Goal: Information Seeking & Learning: Learn about a topic

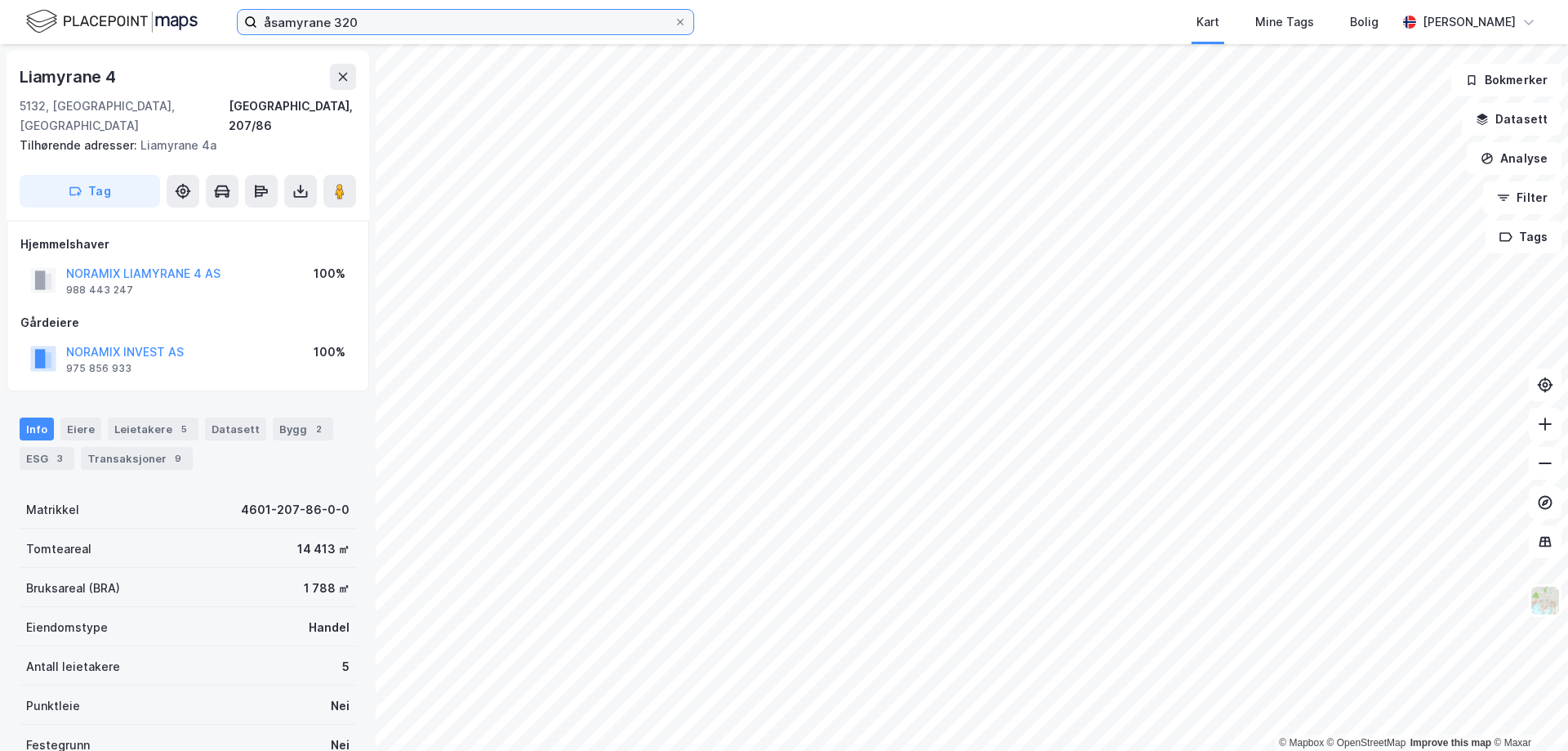
click at [458, 18] on input "åsamyrane 320" at bounding box center [465, 22] width 417 height 24
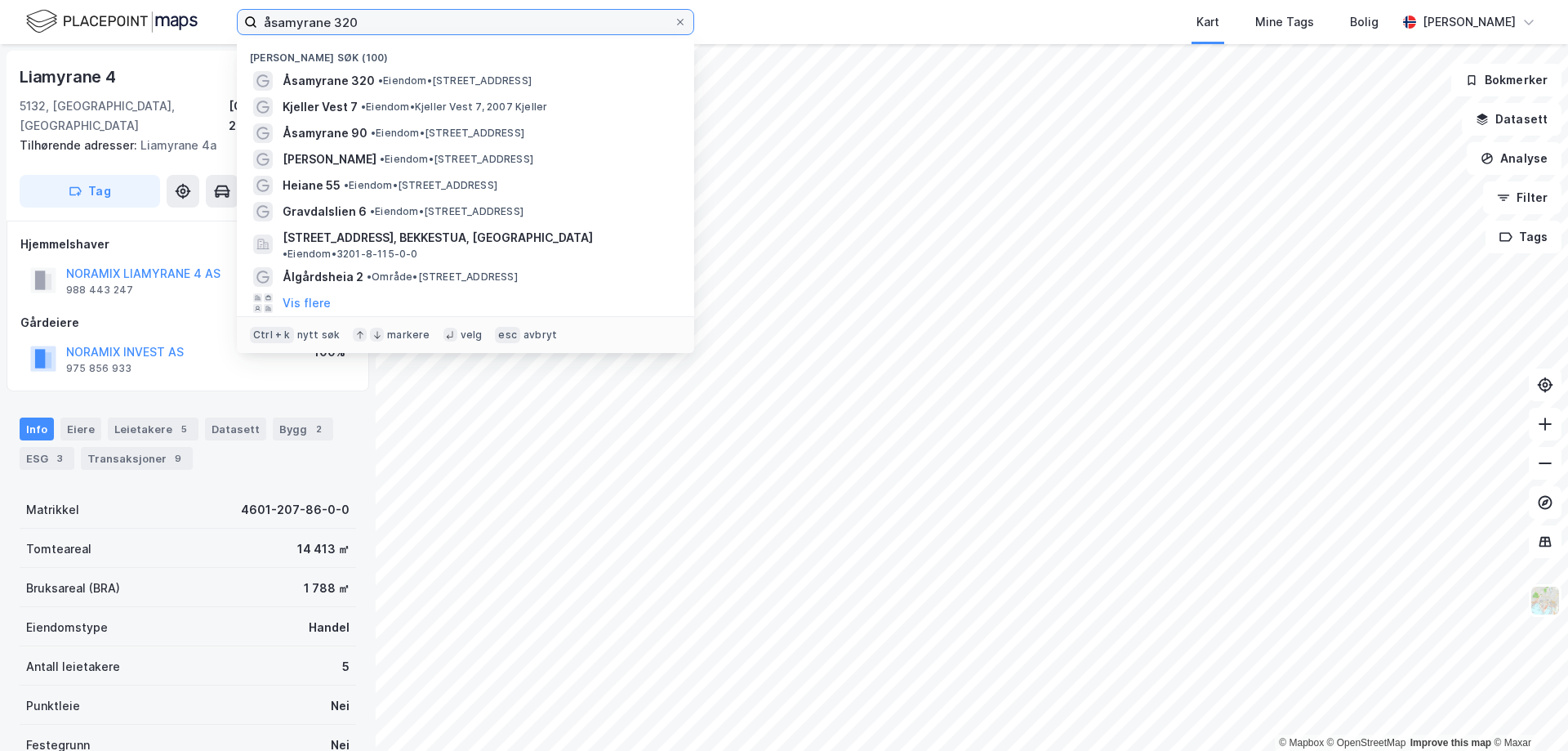
click at [458, 18] on input "åsamyrane 320" at bounding box center [465, 22] width 417 height 24
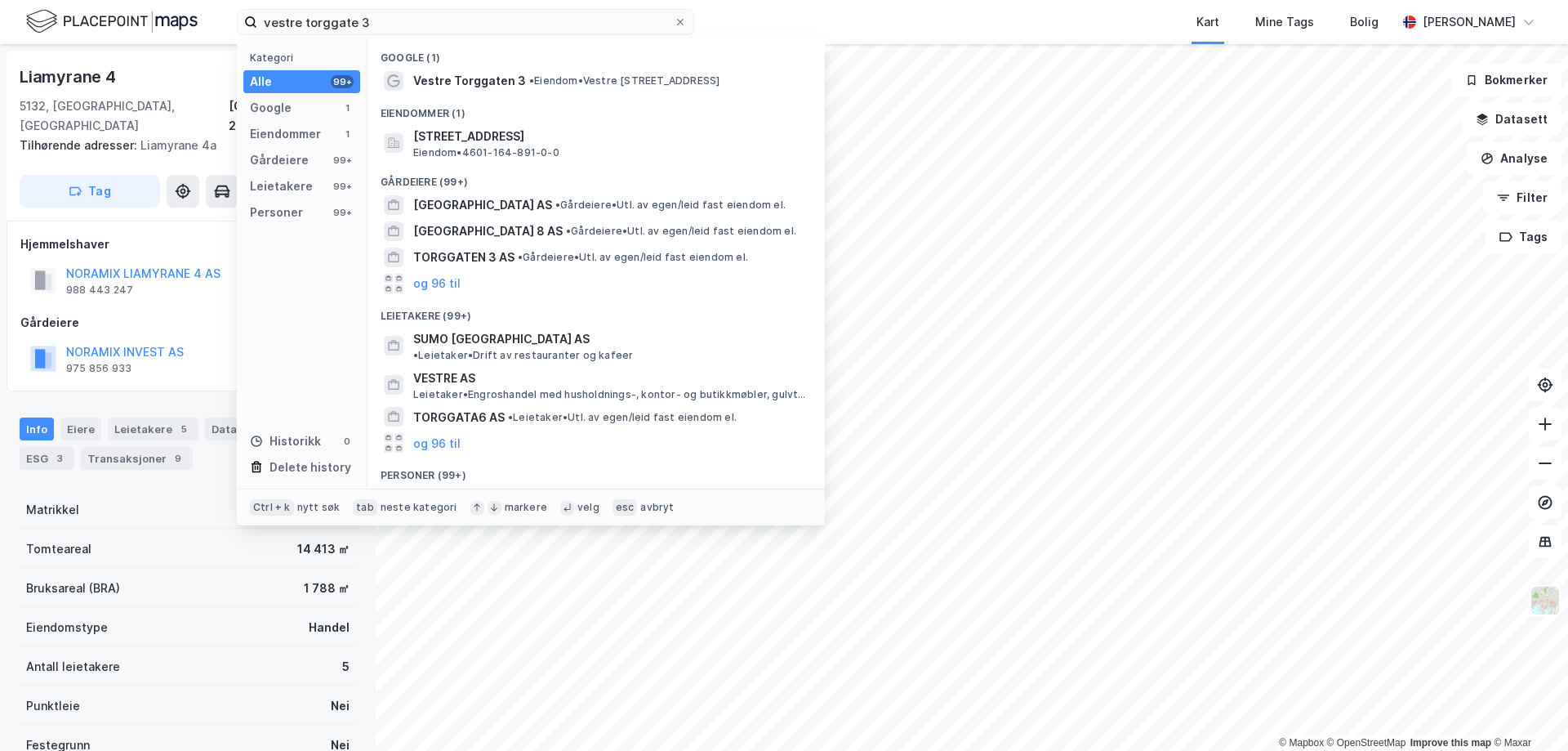
click at [435, 95] on div "Eiendommer (1)" at bounding box center [596, 109] width 458 height 29
click at [442, 89] on span "Vestre Torggaten 3" at bounding box center [469, 80] width 113 height 19
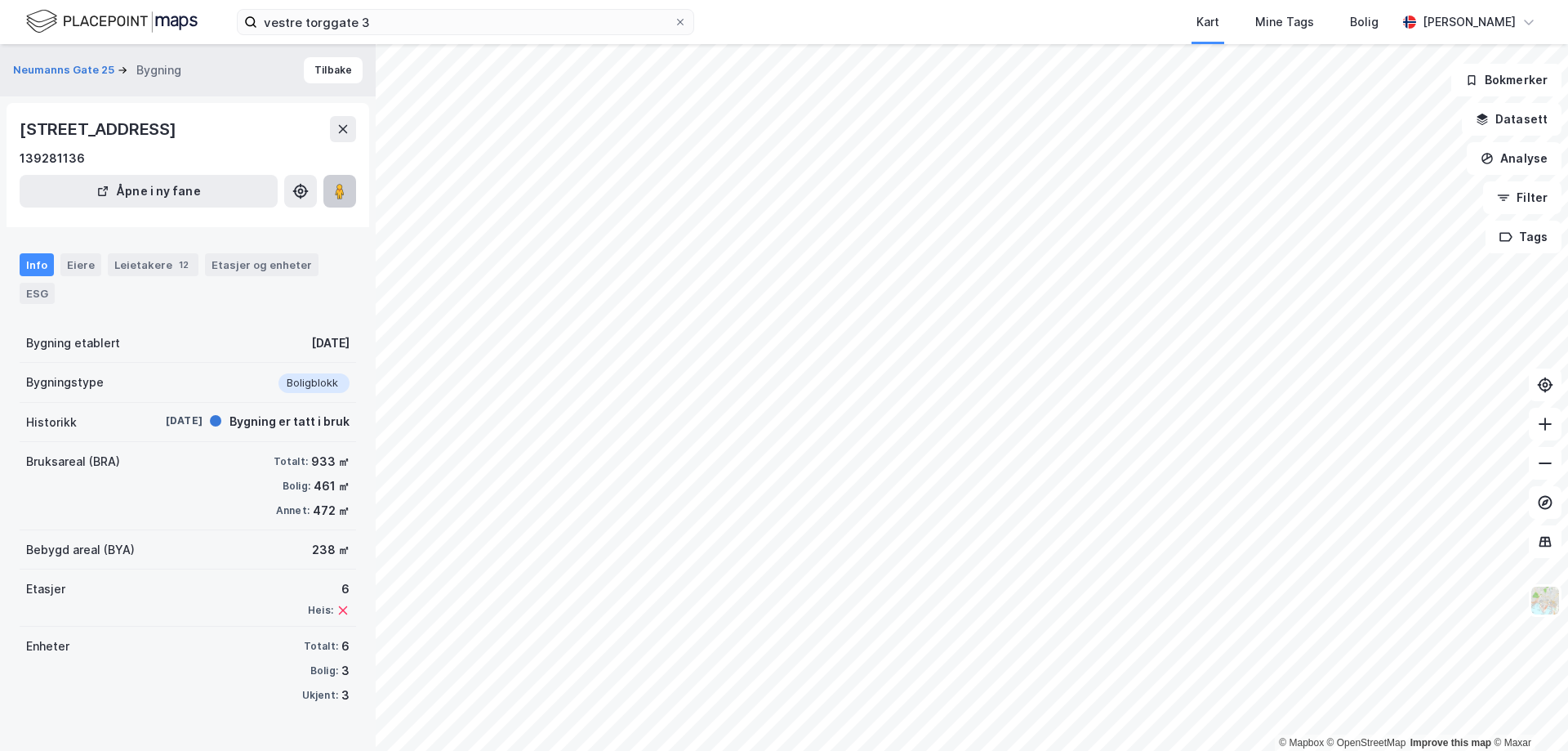
click at [347, 195] on icon at bounding box center [340, 191] width 17 height 17
click at [399, 23] on input "vestre torggate 3" at bounding box center [465, 22] width 417 height 24
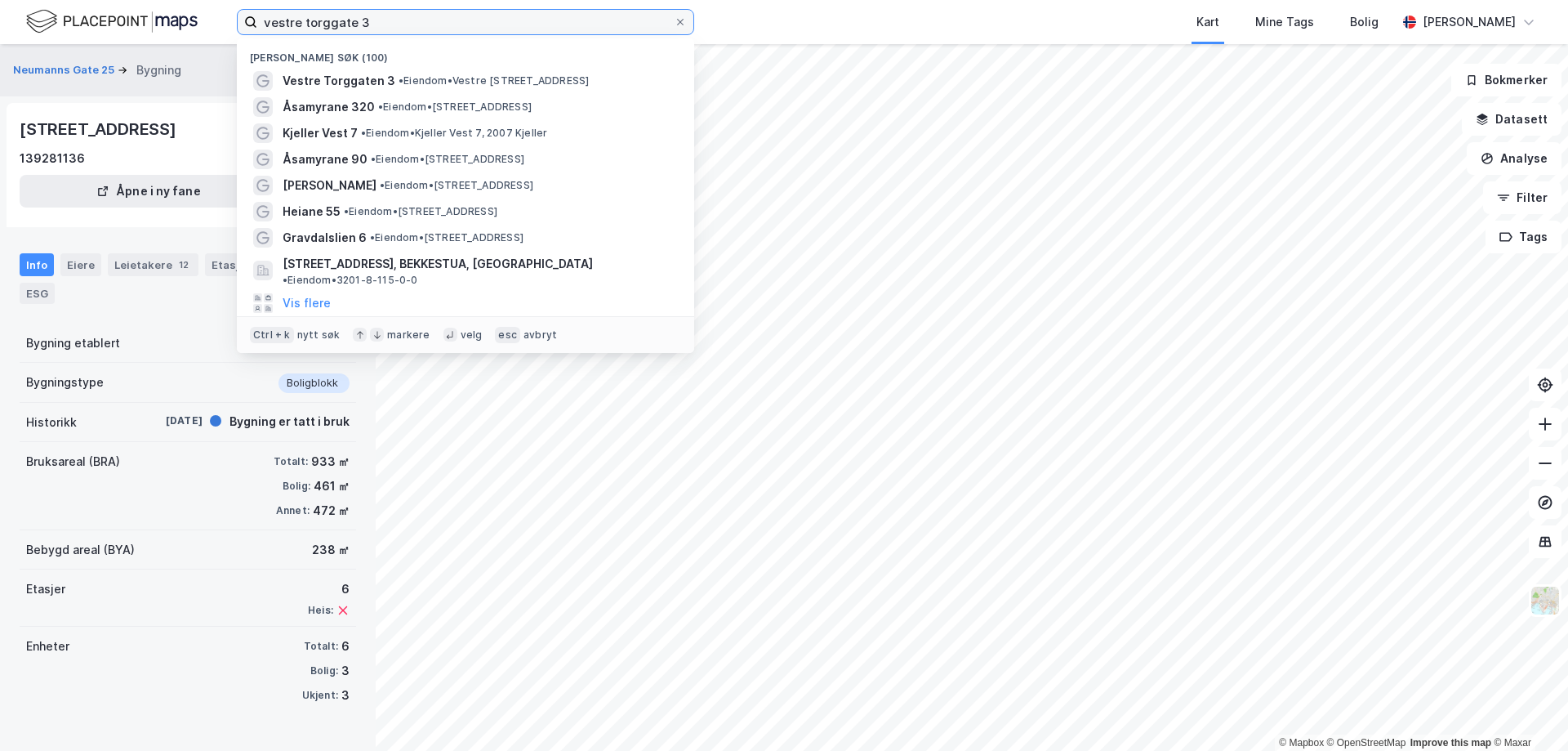
click at [400, 23] on input "vestre torggate 3" at bounding box center [465, 22] width 417 height 24
click at [402, 23] on input "vestre torggate 3" at bounding box center [465, 22] width 417 height 24
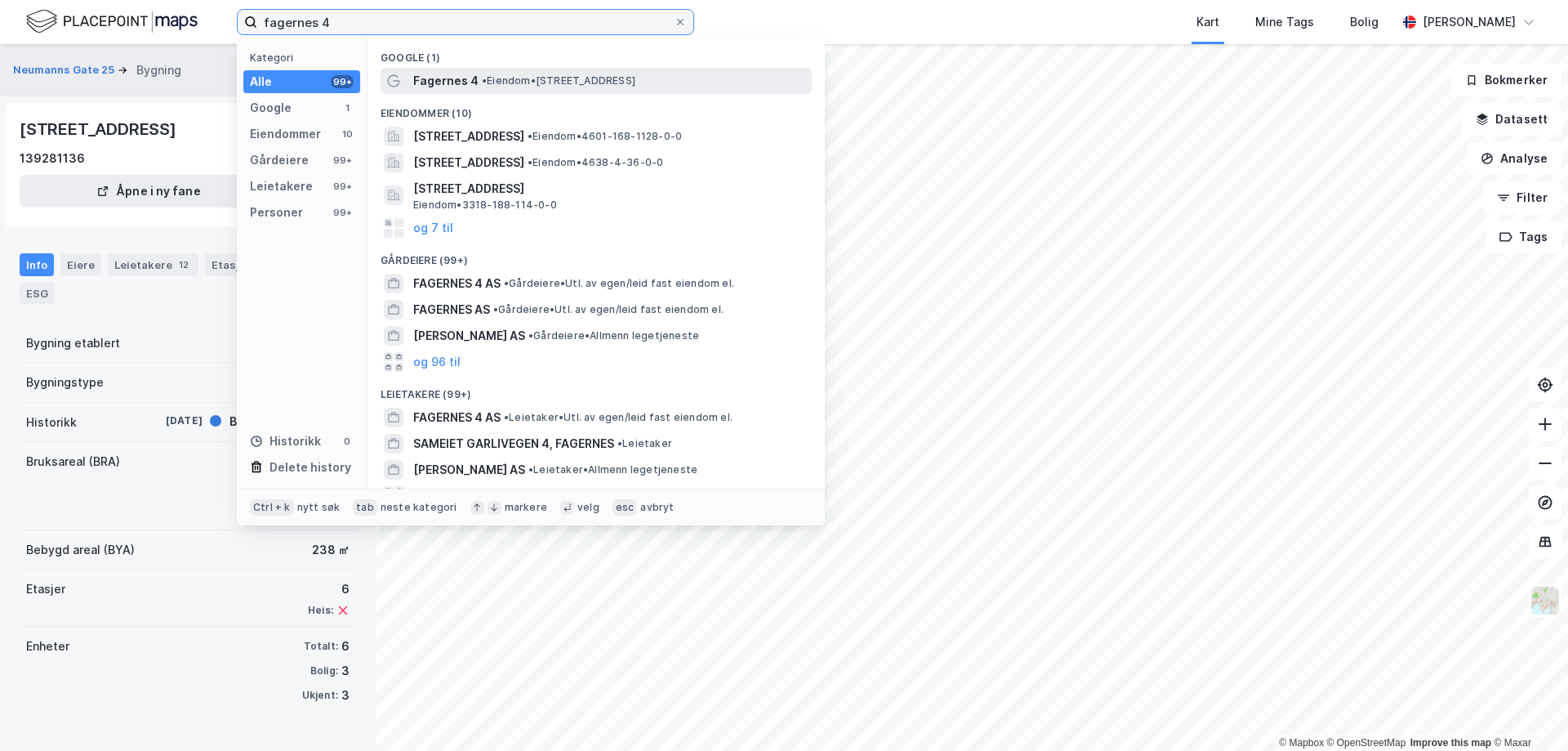
type input "fagernes 4"
click at [471, 76] on span "Fagernes 4" at bounding box center [446, 80] width 65 height 19
